Goal: Task Accomplishment & Management: Use online tool/utility

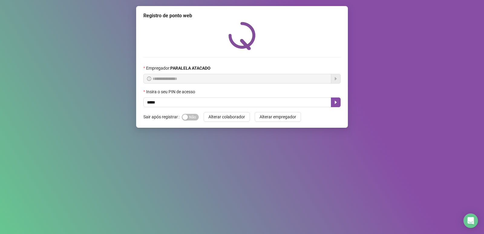
type input "*****"
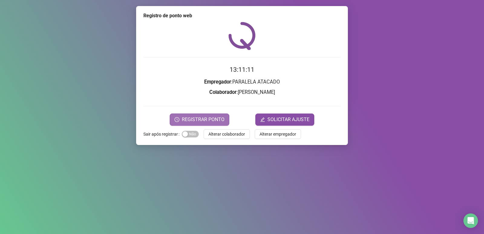
click at [205, 115] on button "REGISTRAR PONTO" at bounding box center [200, 119] width 60 height 12
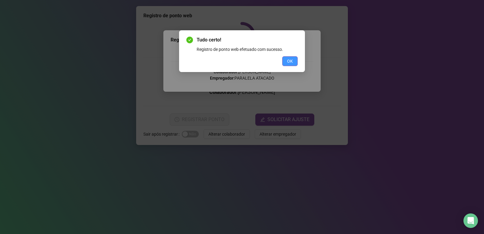
click at [287, 65] on button "OK" at bounding box center [289, 61] width 15 height 10
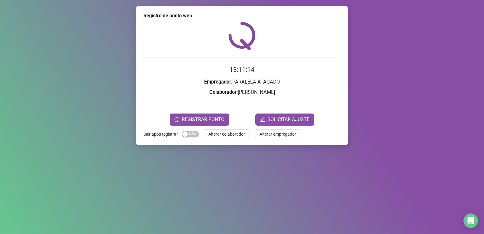
click at [227, 133] on span "Alterar colaborador" at bounding box center [226, 134] width 37 height 7
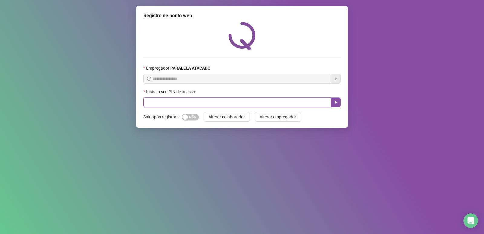
drag, startPoint x: 218, startPoint y: 98, endPoint x: 217, endPoint y: 102, distance: 4.7
click at [217, 101] on input "text" at bounding box center [237, 102] width 188 height 10
click at [217, 102] on input "text" at bounding box center [237, 102] width 188 height 10
click at [215, 101] on input "text" at bounding box center [237, 102] width 188 height 10
type input "*****"
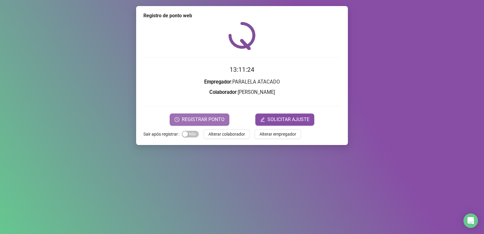
click at [211, 115] on button "REGISTRAR PONTO" at bounding box center [200, 119] width 60 height 12
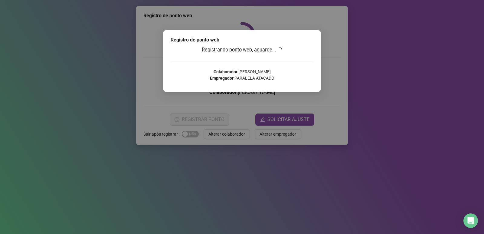
click at [207, 121] on div "Registro de ponto web Registrando ponto web, aguarde... Colaborador : [PERSON_N…" at bounding box center [242, 117] width 484 height 234
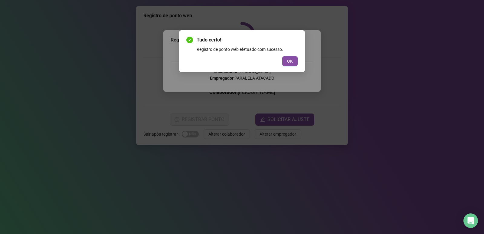
click at [276, 61] on div "OK" at bounding box center [241, 61] width 111 height 10
click at [281, 59] on div "OK" at bounding box center [241, 61] width 111 height 10
click at [282, 59] on button "OK" at bounding box center [289, 61] width 15 height 10
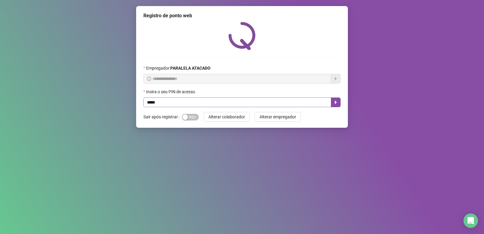
type input "*****"
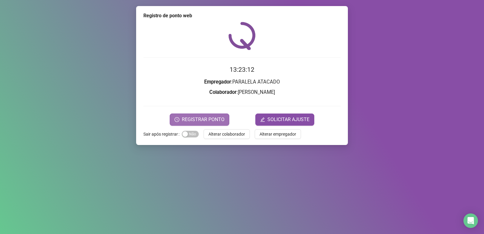
click at [220, 119] on span "REGISTRAR PONTO" at bounding box center [203, 119] width 43 height 7
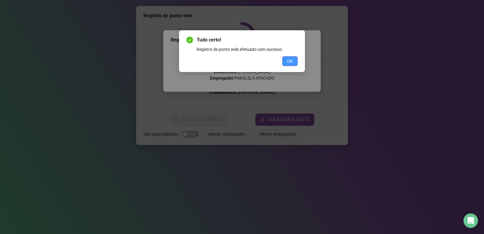
click at [290, 58] on span "OK" at bounding box center [290, 61] width 6 height 7
